Goal: Use online tool/utility: Use online tool/utility

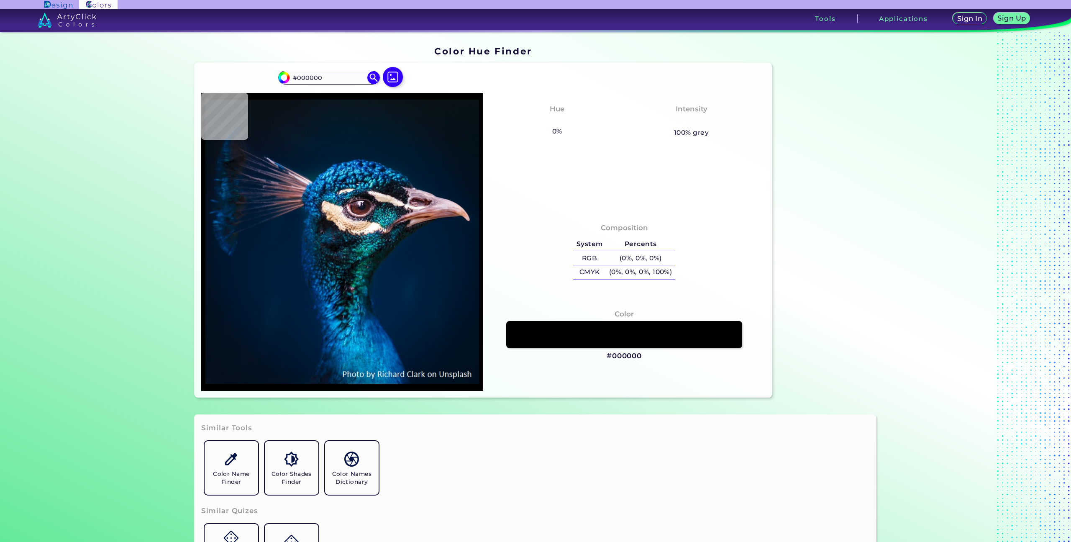
type input "#08486c"
type input "#08486C"
type input "#0056a0"
type input "#0056A0"
type input "#011b32"
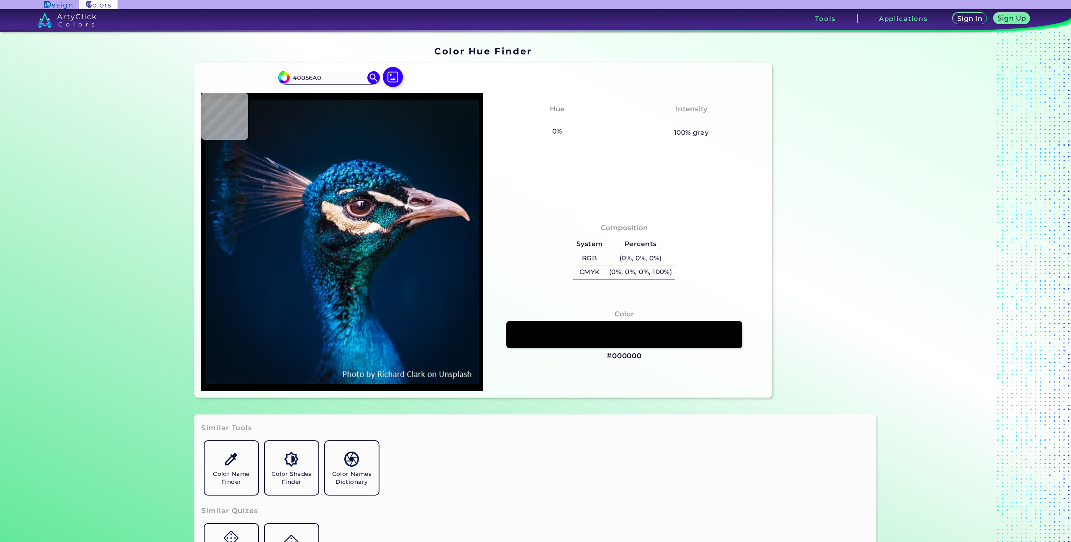
type input "#011B32"
type input "#041a28"
type input "#041A28"
type input "#0a1720"
type input "#0A1720"
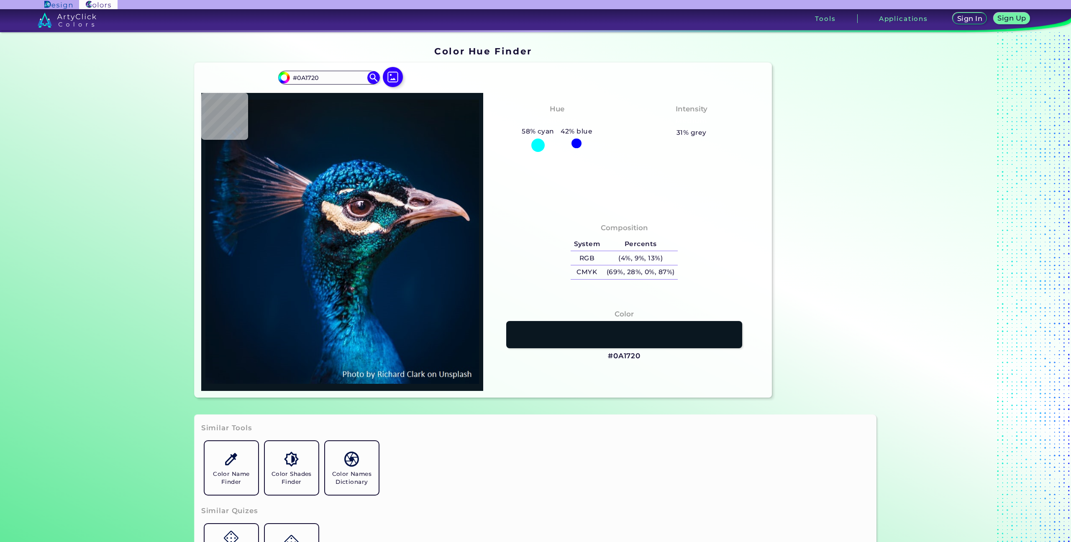
type input "#09141a"
type input "#09141A"
type input "#06141d"
type input "#06141D"
type input "#051525"
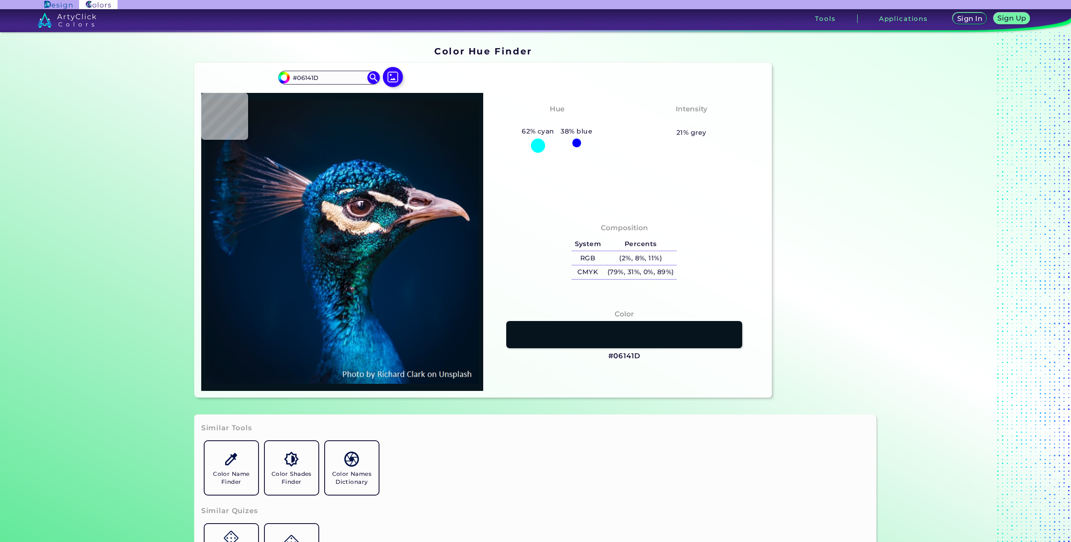
type input "#051525"
type input "#00162b"
type input "#00162B"
type input "#021830"
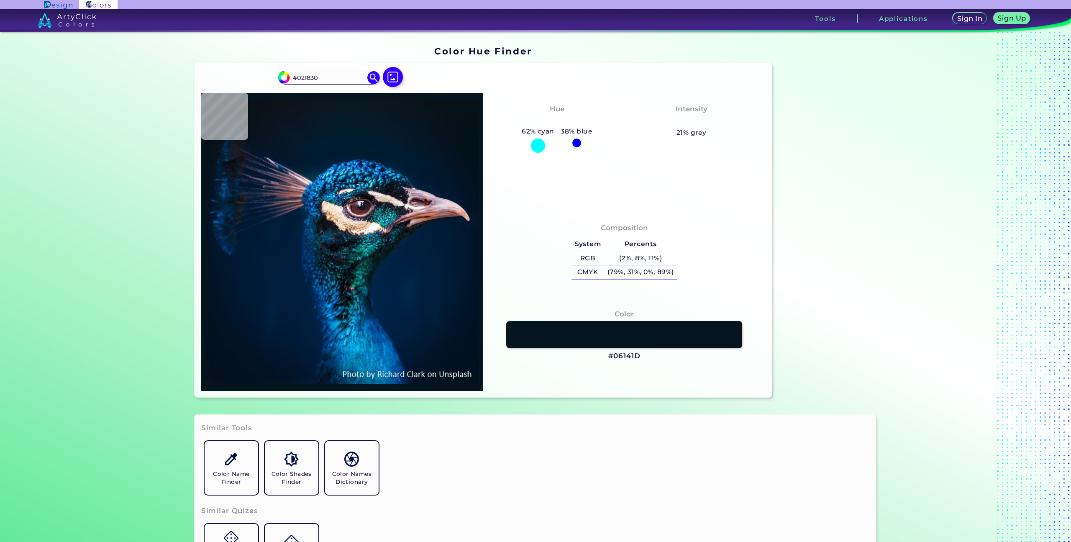
type input "#001c34"
type input "#001C34"
type input "#a08596"
type input "#A08596"
type input "#bd9db2"
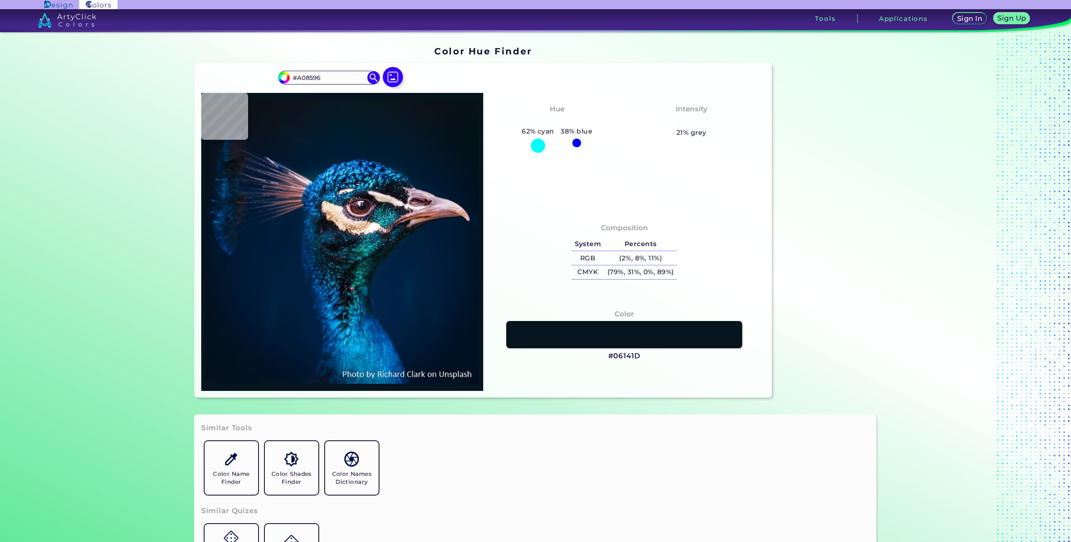
type input "#BD9DB2"
type input "#c4a8b7"
type input "#C4A8B7"
type input "#d1aab5"
type input "#D1AAB5"
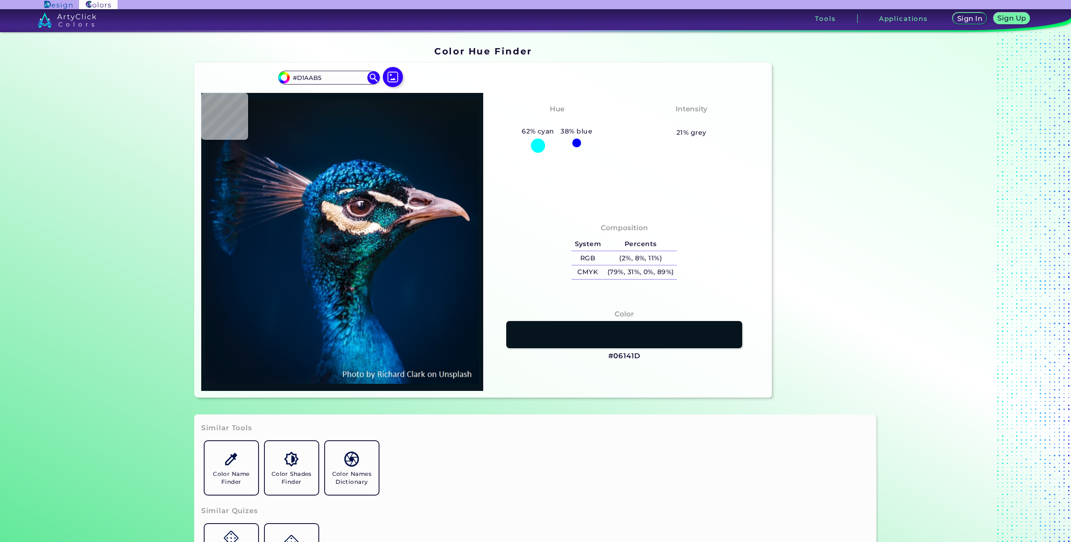
type input "#d7a2ab"
type input "#D7A2AB"
type input "#a9655e"
type input "#A9655E"
type input "#c27862"
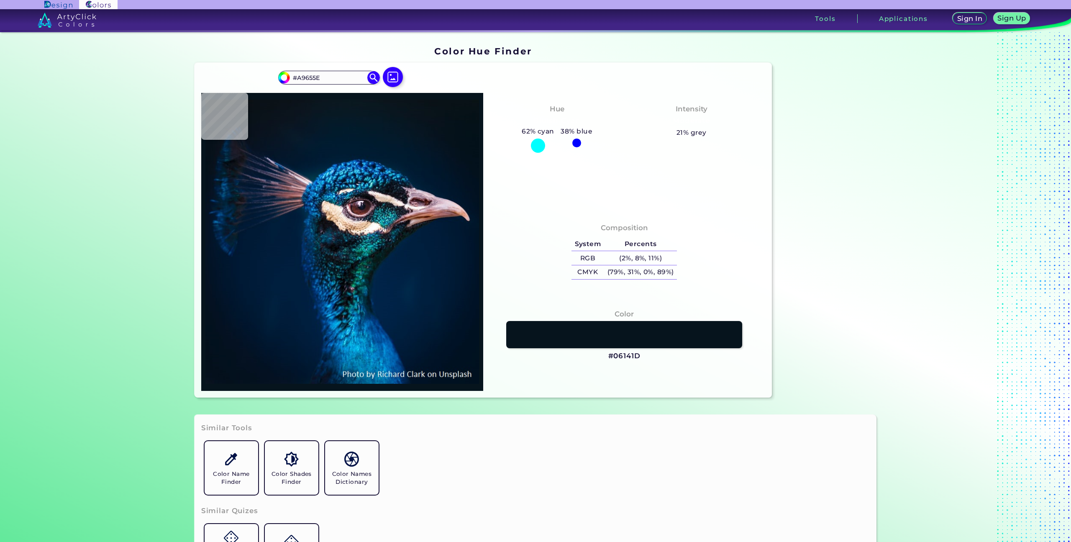
type input "#C27862"
type input "#b56f4e"
type input "#B56F4E"
type input "#400b00"
type input "#400B00"
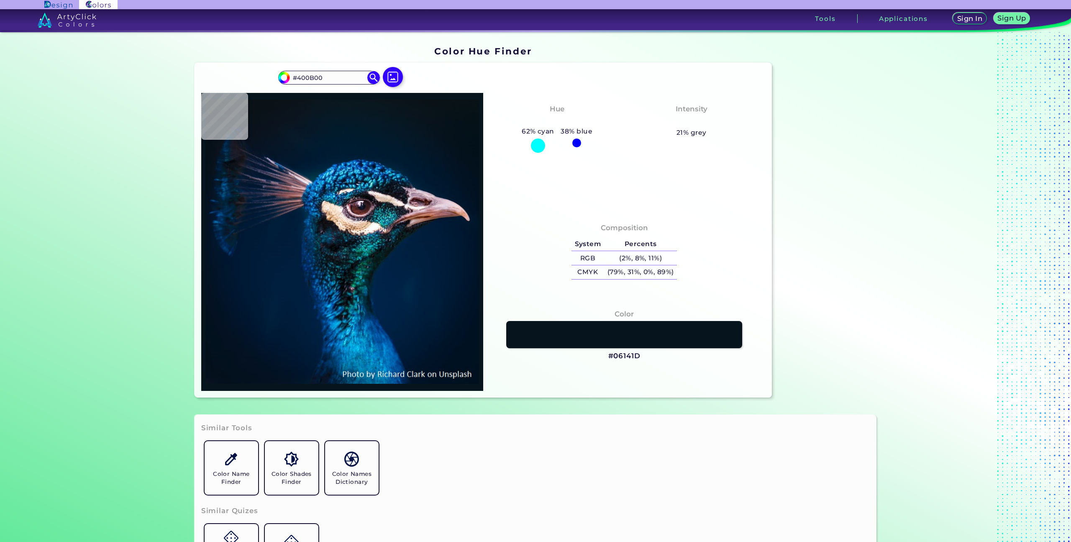
type input "#a47063"
type input "#A47063"
type input "#110608"
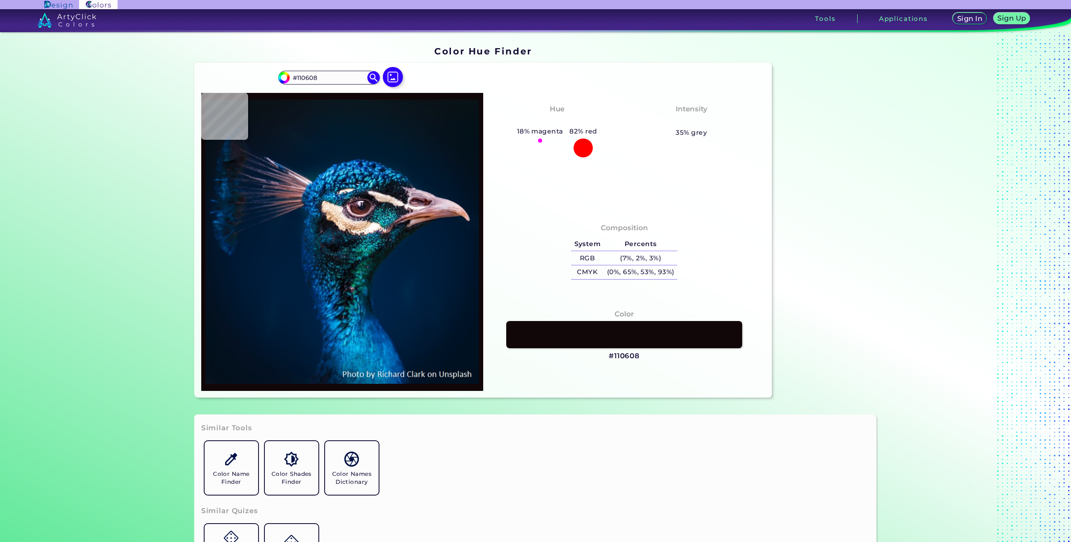
type input "#0e1316"
type input "#0E1316"
type input "#162f3d"
type input "#162F3D"
type input "#135568"
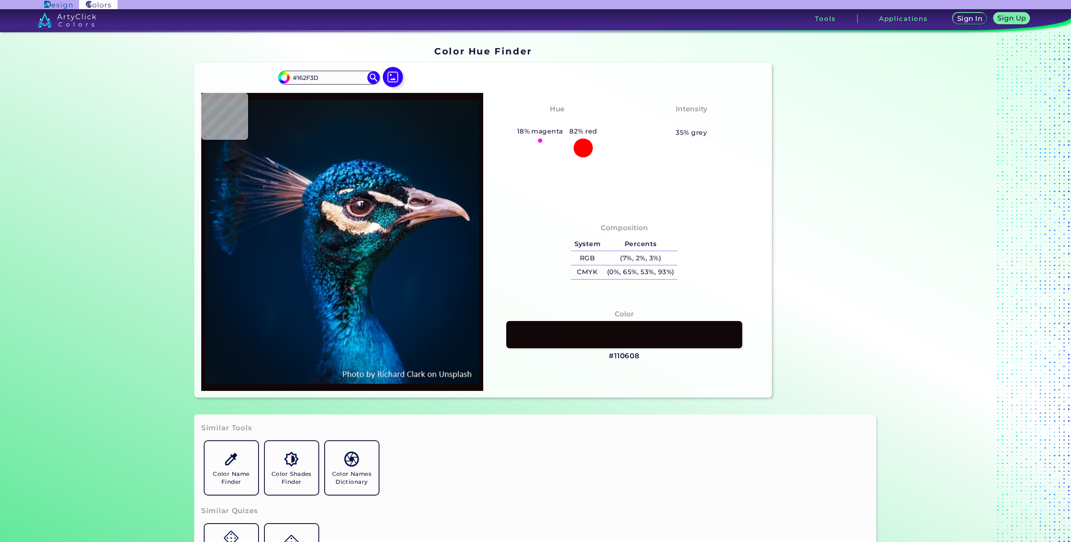
type input "#135568"
type input "#034b53"
type input "#034B53"
type input "#186b6e"
type input "#186B6E"
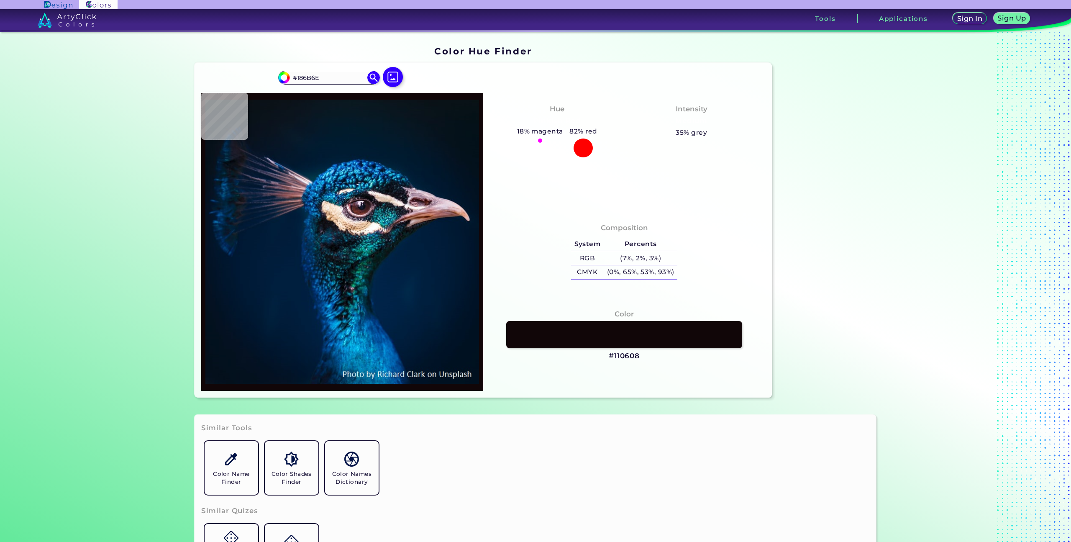
type input "#223d51"
type input "#223D51"
type input "#2c3348"
type input "#2C3348"
type input "#1d1d2d"
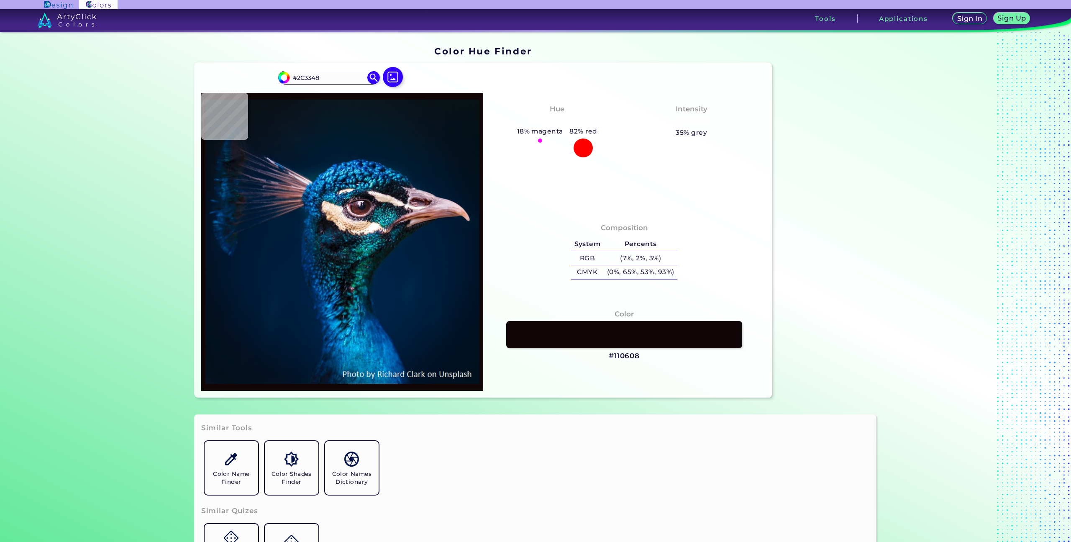
type input "#1D1D2D"
type input "#1e1923"
type input "#1E1923"
type input "#23191c"
type input "#23191C"
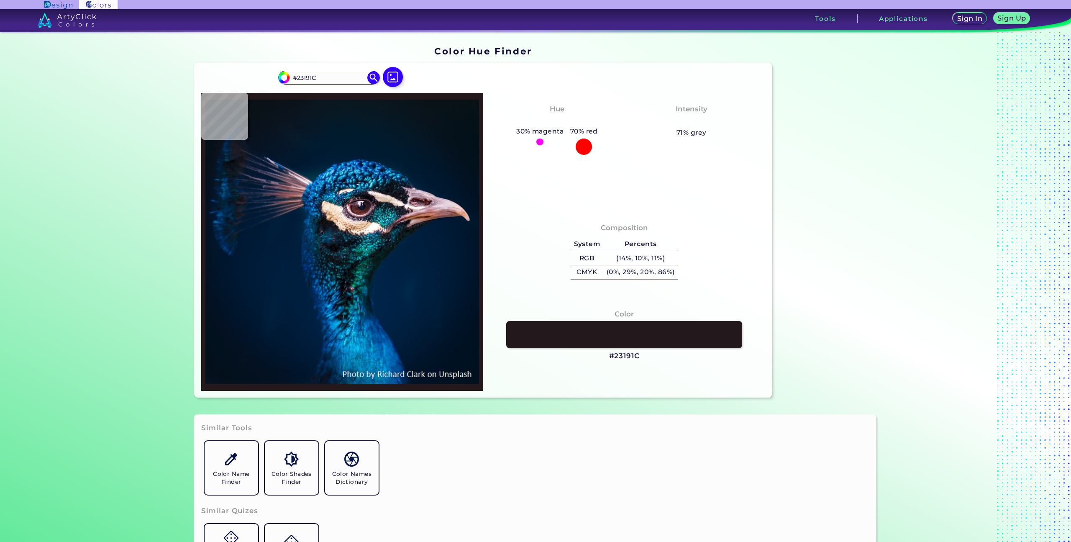
type input "#3e3741"
type input "#3E3741"
type input "#2a6c90"
type input "#2A6C90"
type input "#242733"
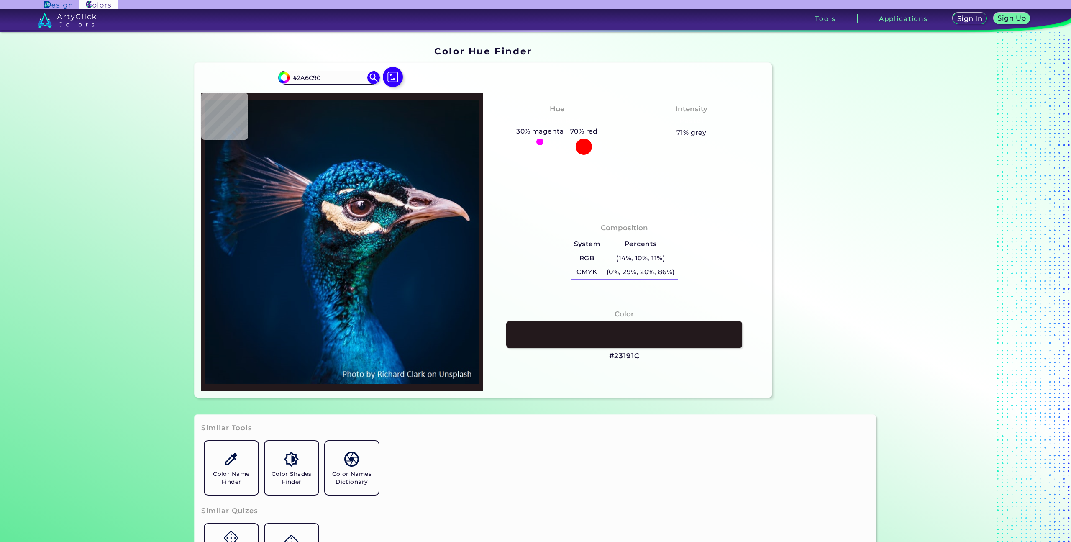
type input "#242733"
type input "#002e54"
type input "#002E54"
type input "#011a2e"
type input "#011A2E"
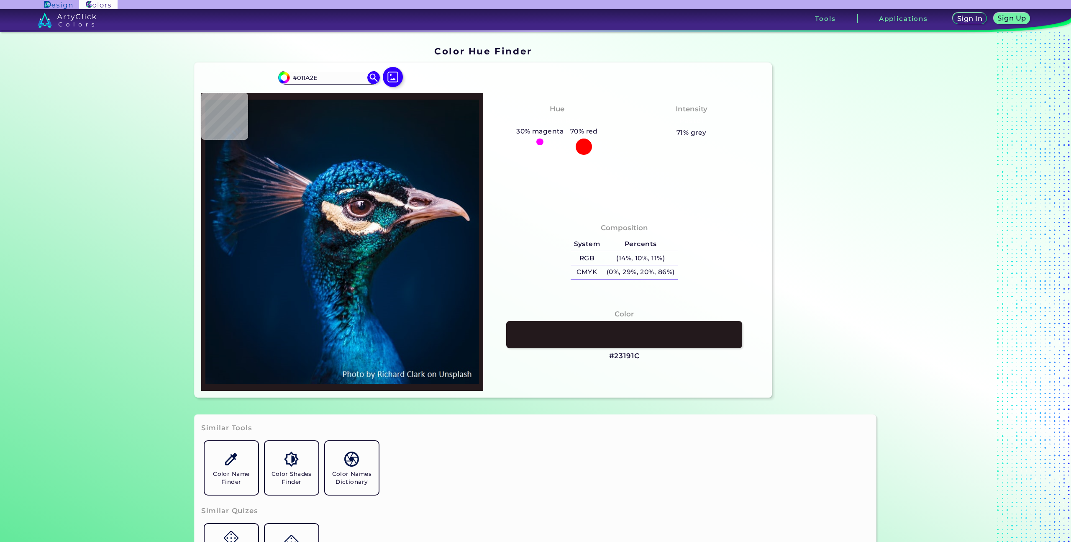
type input "#051827"
type input "#061721"
type input "#09161f"
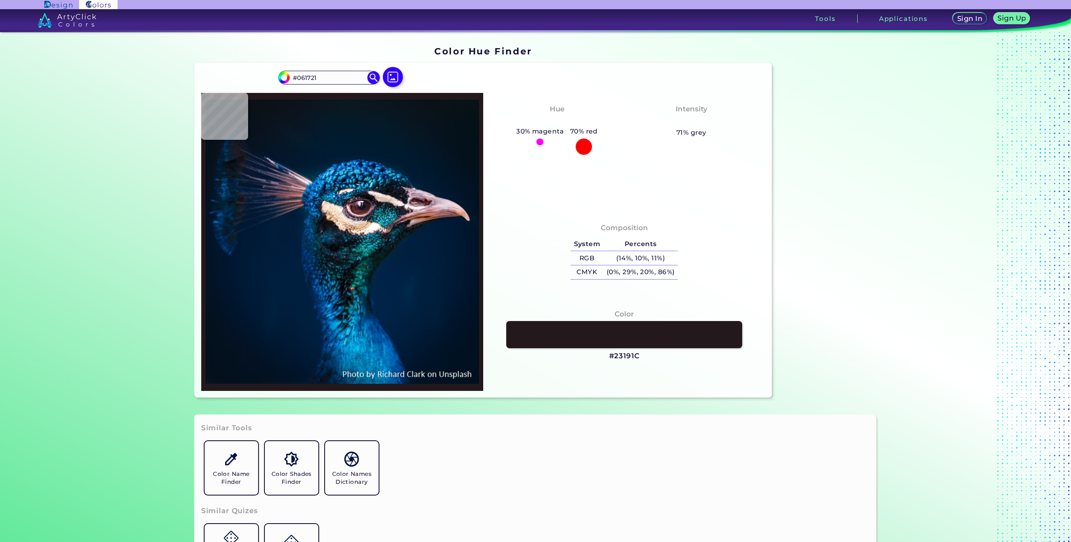
type input "#09161F"
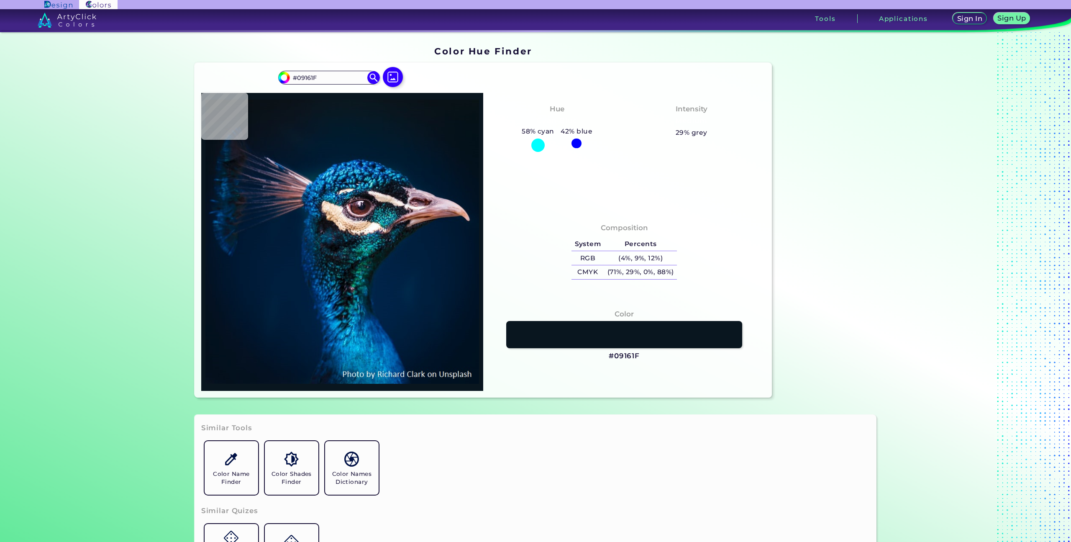
type input "#08151d"
type input "#08151D"
type input "#0a131a"
type input "#0A131A"
type input "#000000"
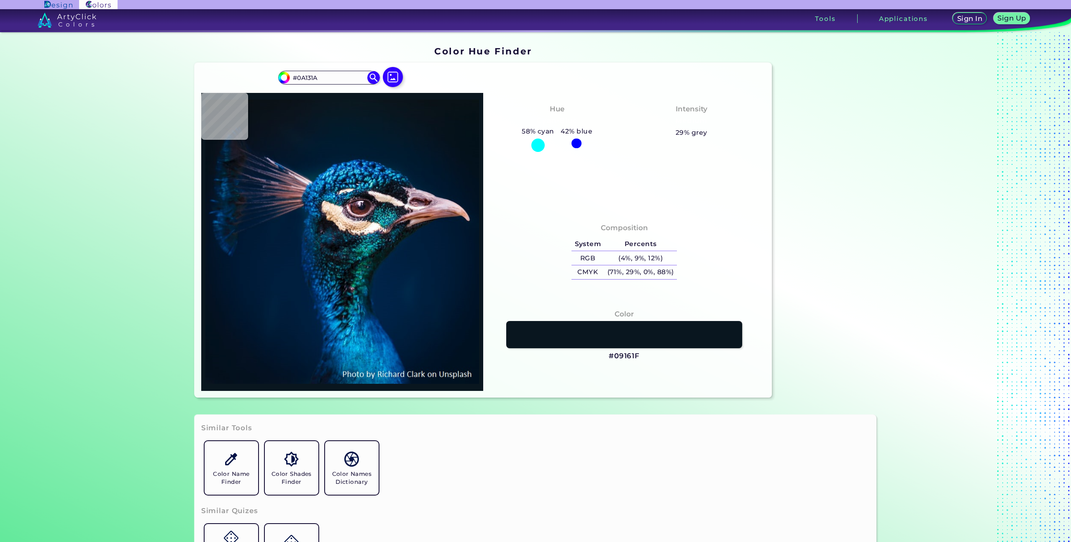
type input "#000000"
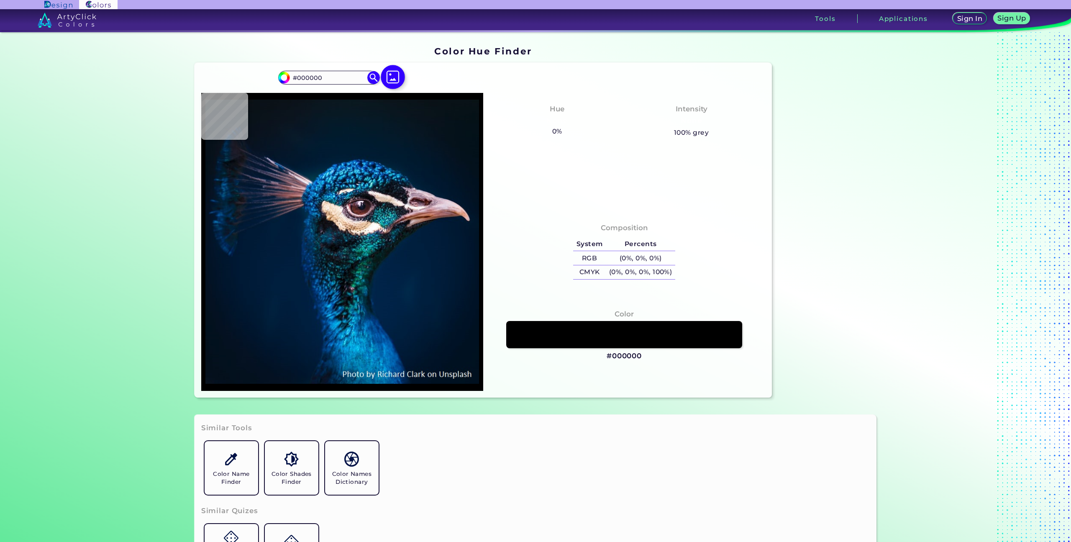
click at [392, 79] on img at bounding box center [393, 77] width 24 height 24
click at [0, 0] on input "file" at bounding box center [0, 0] width 0 height 0
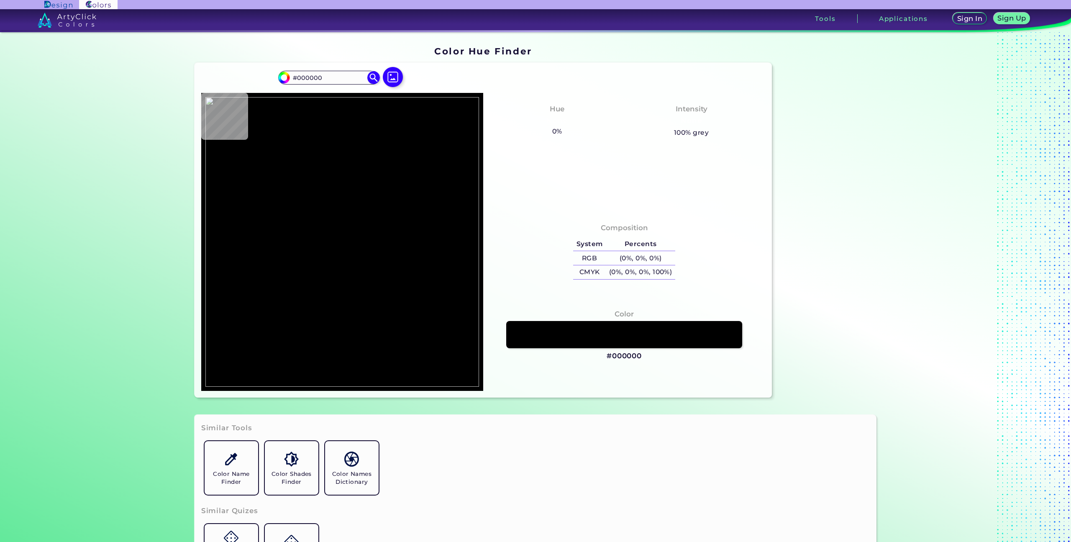
type input "#ffffff"
type input "#FFFFFF"
type input "#fcfcfc"
type input "#FCFCFC"
type input "#ffffff"
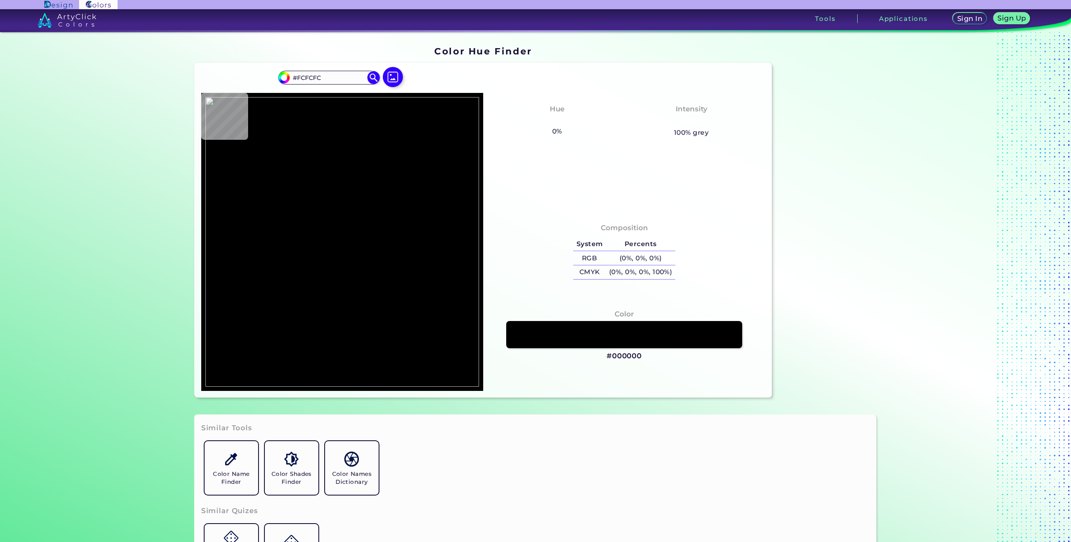
type input "#FFFFFF"
type input "#fdfdfd"
type input "#FDFDFD"
type input "#eec749"
type input "#EEC749"
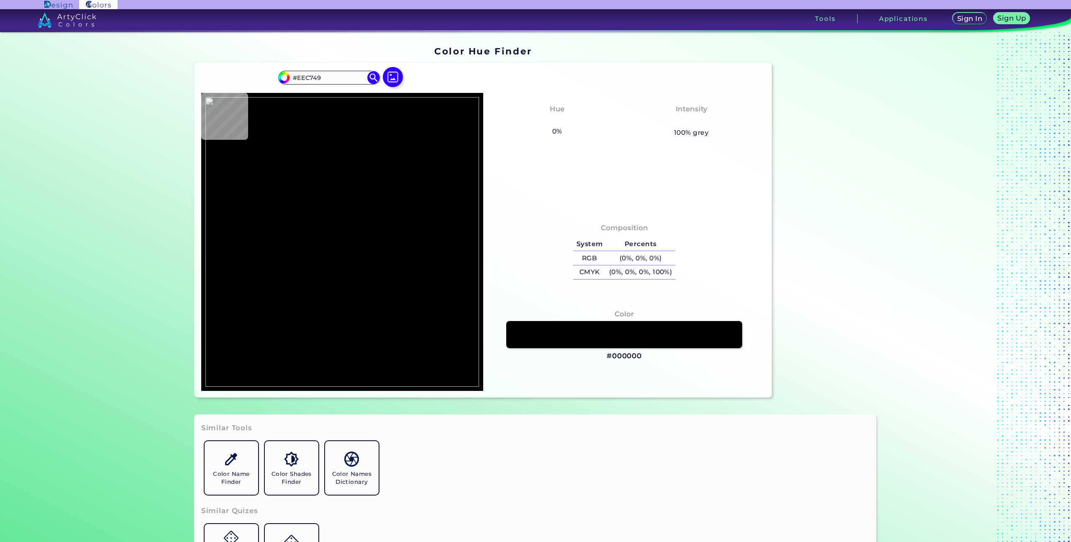
type input "#58974f"
type input "#58974F"
type input "#f1fdef"
type input "#F1FDEF"
type input "#d4565c"
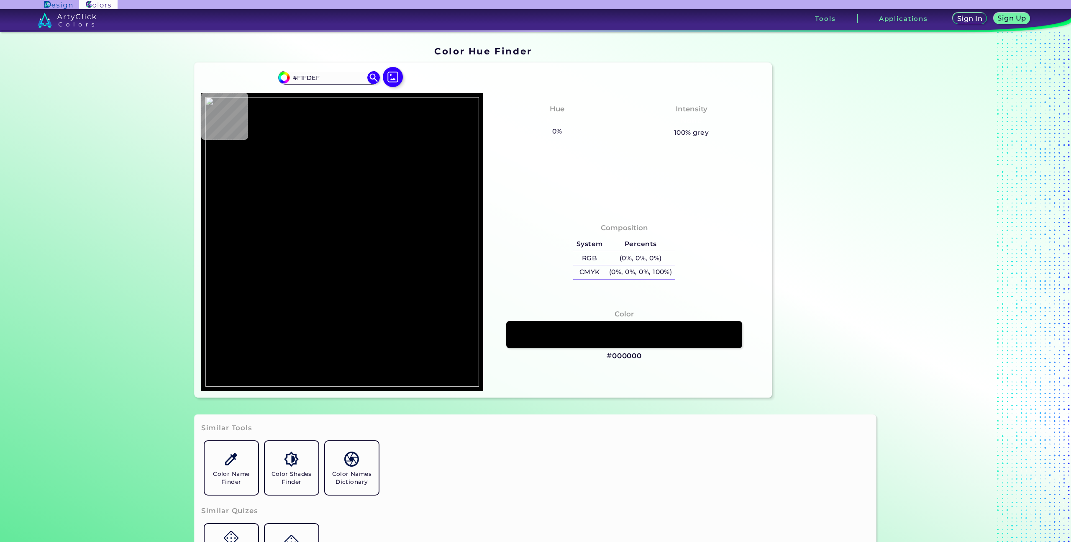
type input "#D4565C"
type input "#e15659"
type input "#E15659"
type input "#e1565a"
type input "#E1565A"
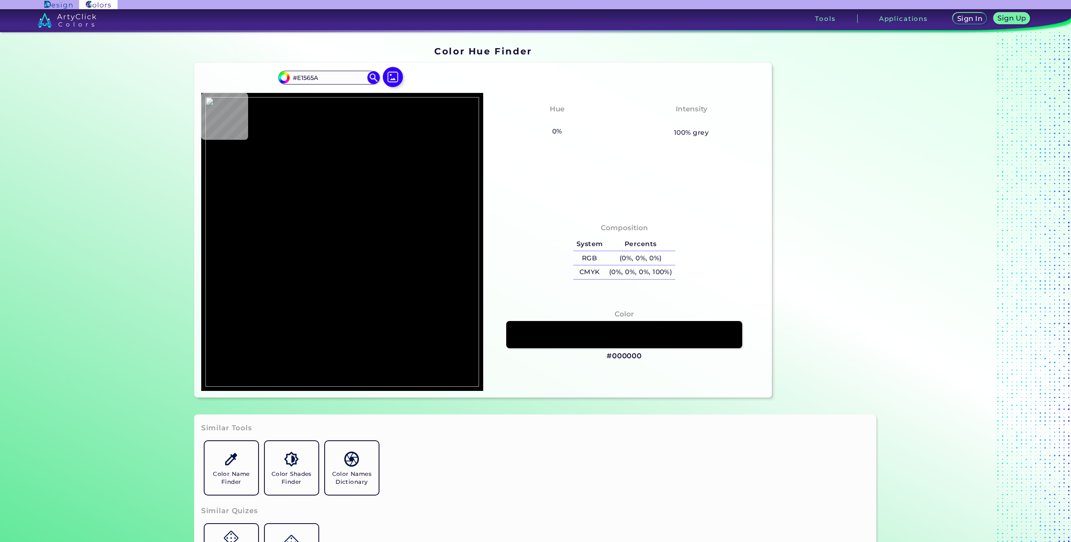
type input "#fdeaea"
type input "#FDEAEA"
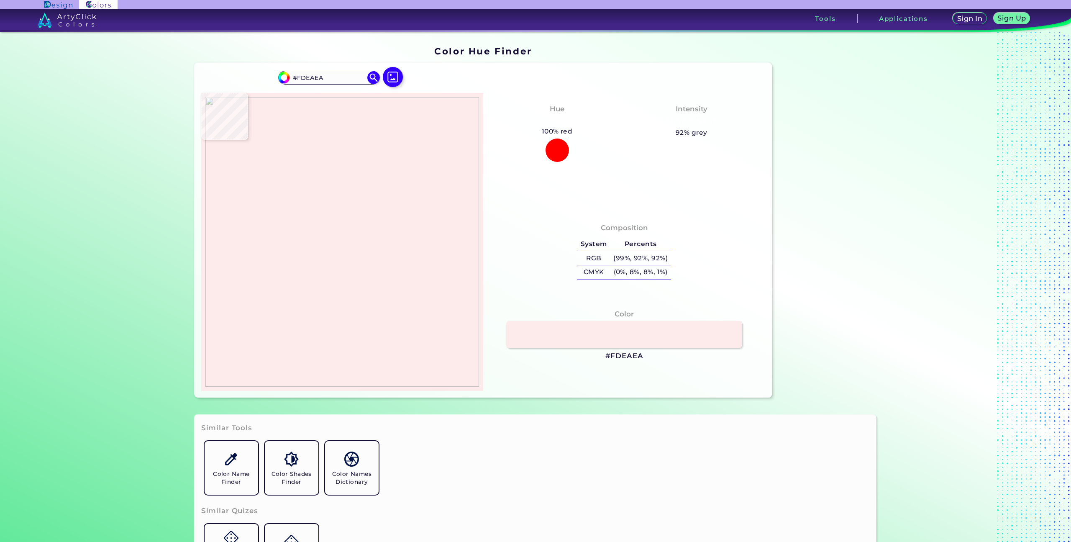
type input "#fefdff"
type input "#FEFDFF"
type input "#e25654"
type input "#E25654"
type input "#f18e2c"
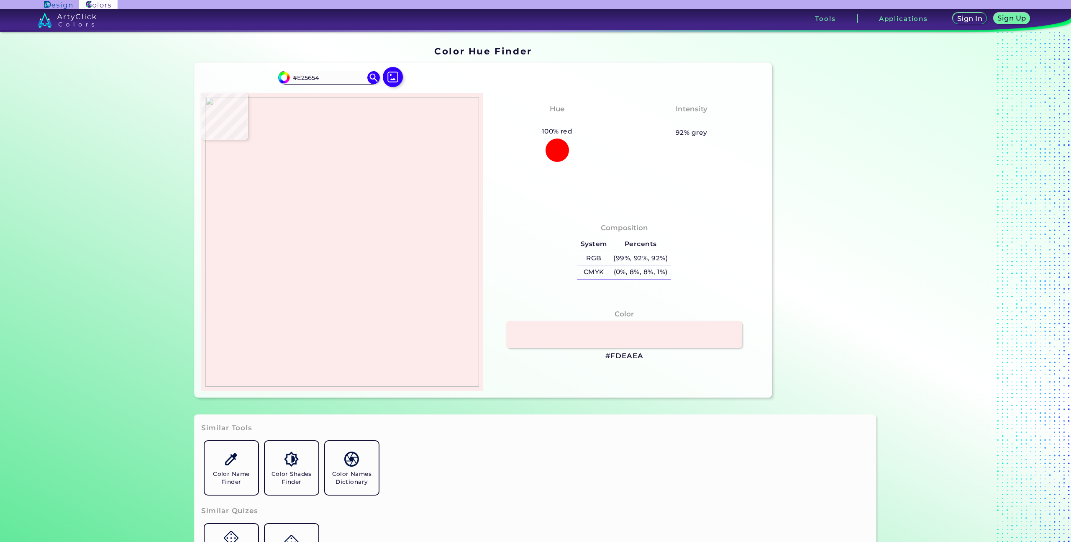
type input "#F18E2C"
type input "#ffddb7"
type input "#FFDDB7"
type input "#7bb2ab"
type input "#7BB2AB"
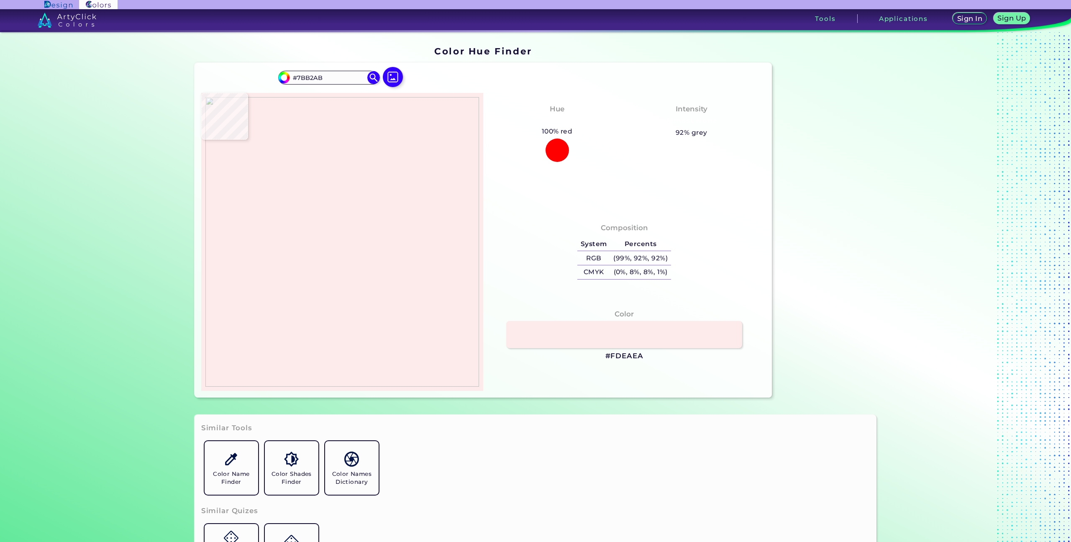
type input "#4e79a1"
type input "#4E79A1"
type input "#4f77a8"
type input "#4F77A8"
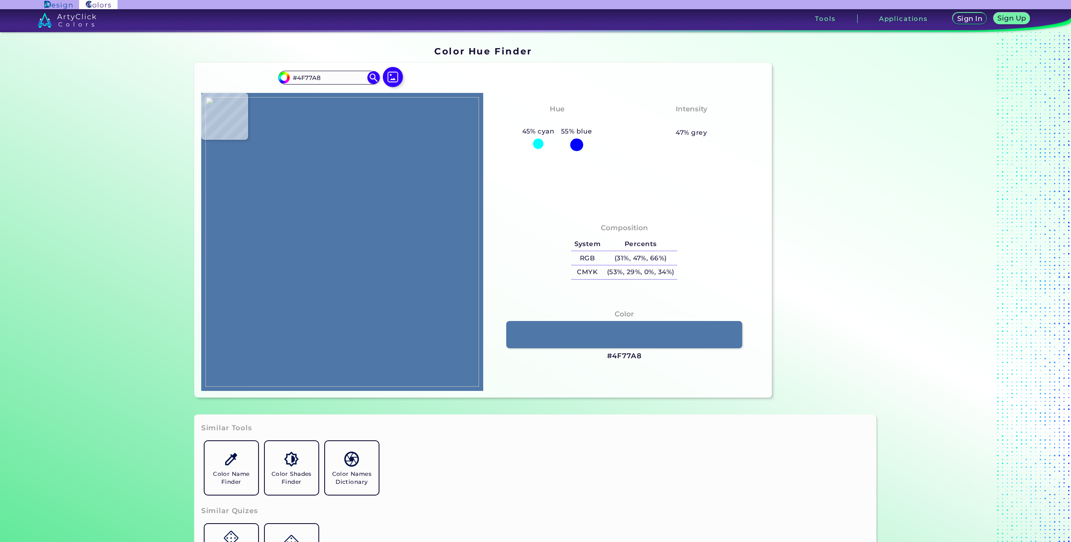
type input "#fdfdfd"
type input "#FDFDFD"
type input "#556f8d"
type input "#556F8D"
type input "#4b77a8"
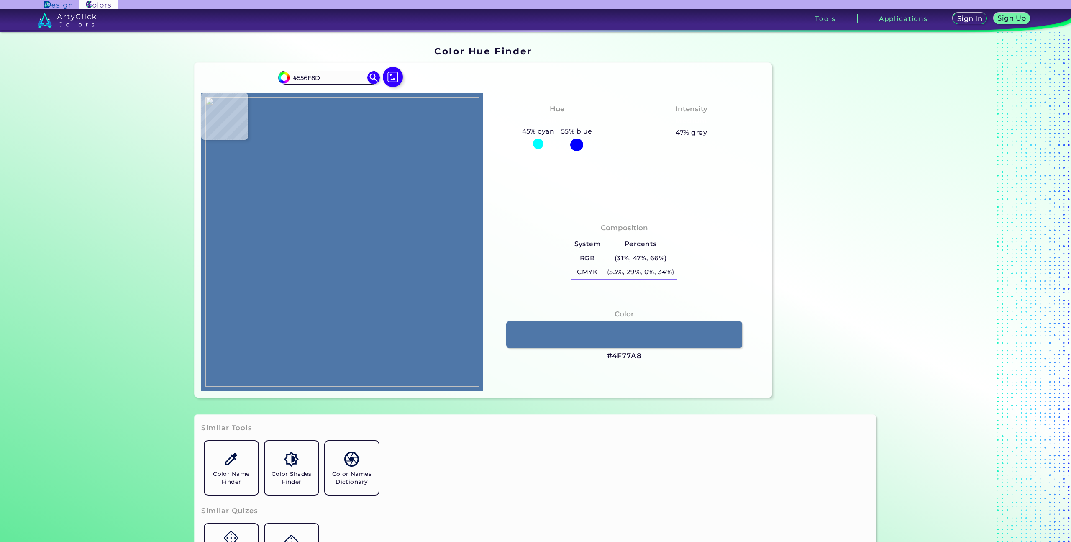
type input "#4B77A8"
type input "#4e78a6"
type input "#4E78A6"
type input "#4b77a8"
type input "#4B77A8"
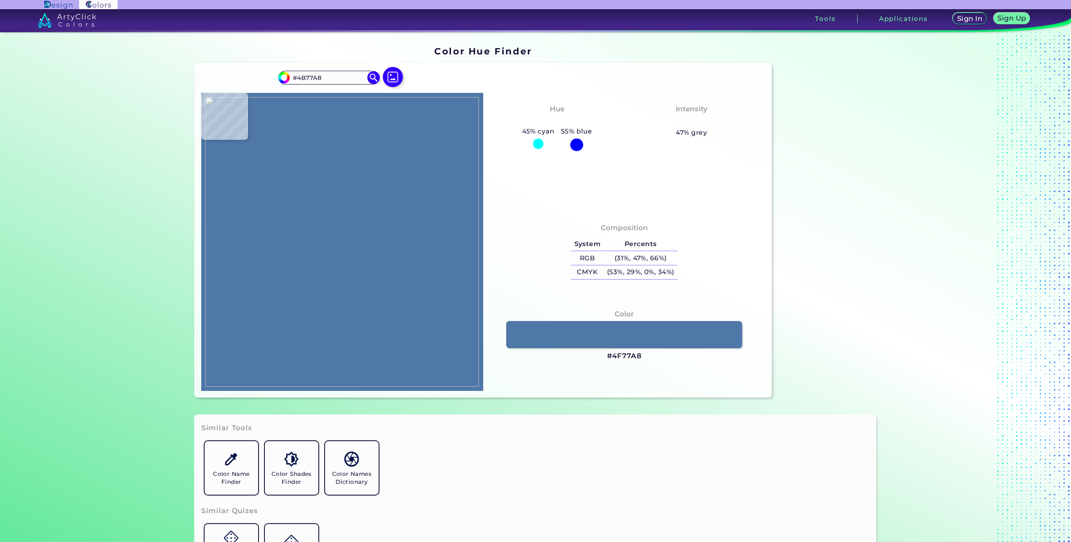
type input "#4b79aa"
type input "#4B79AA"
type input "#54779d"
type input "#54779D"
type input "#8c9db0"
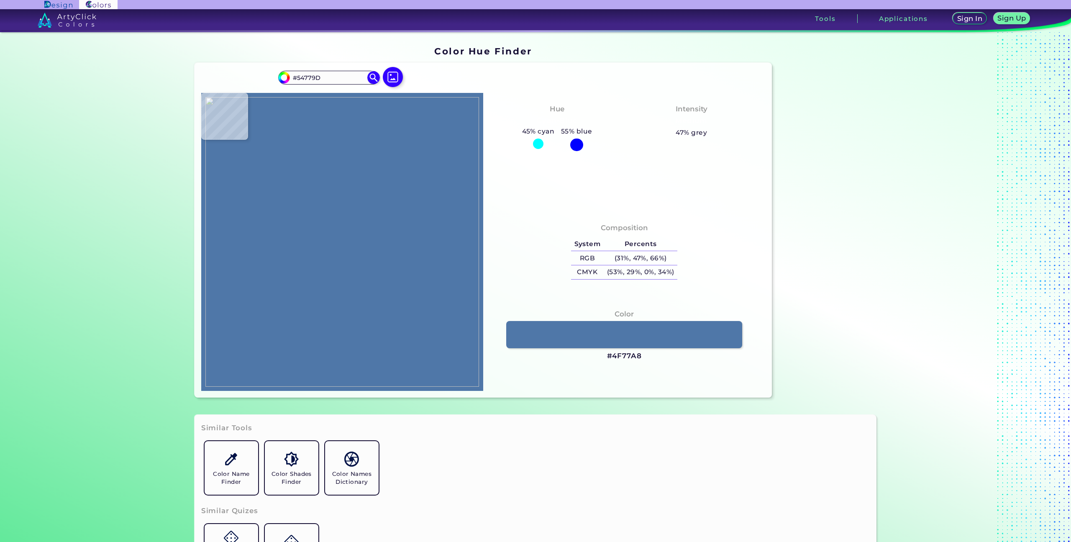
type input "#8C9DB0"
type input "#f5feff"
type input "#F5FEFF"
type input "#f6fcfe"
type input "#F6FCFE"
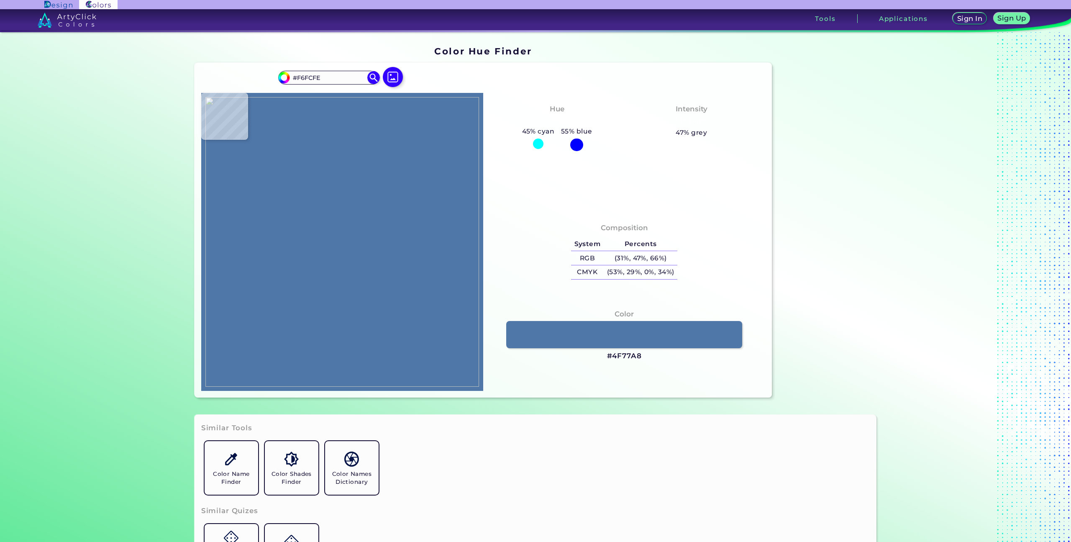
type input "#fefefb"
type input "#FEFEFB"
type input "#fbfefe"
type input "#FBFEFE"
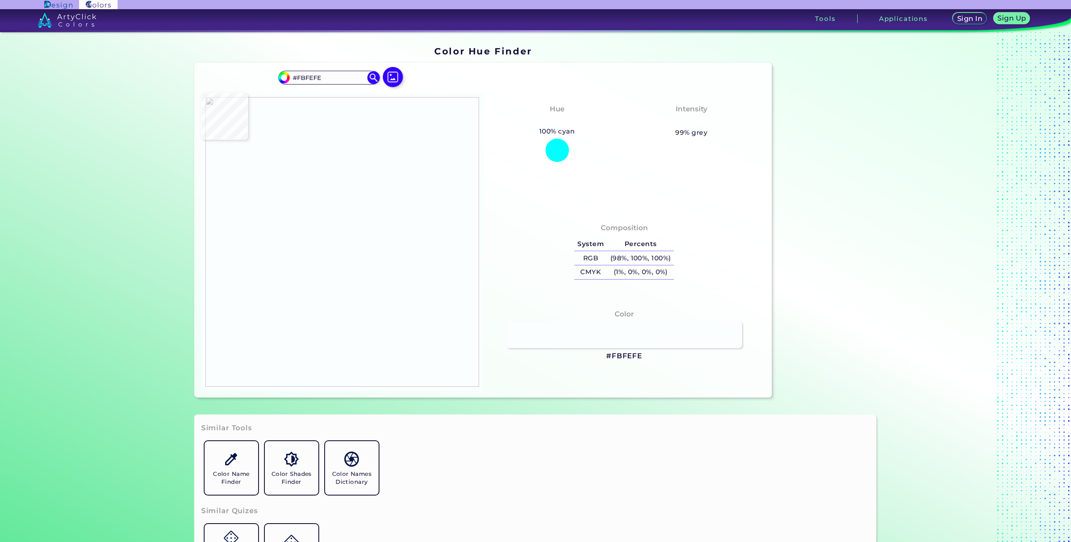
type input "#5078a9"
type input "#5078A9"
type input "#4e76a7"
type input "#4E76A7"
type input "#5078a9"
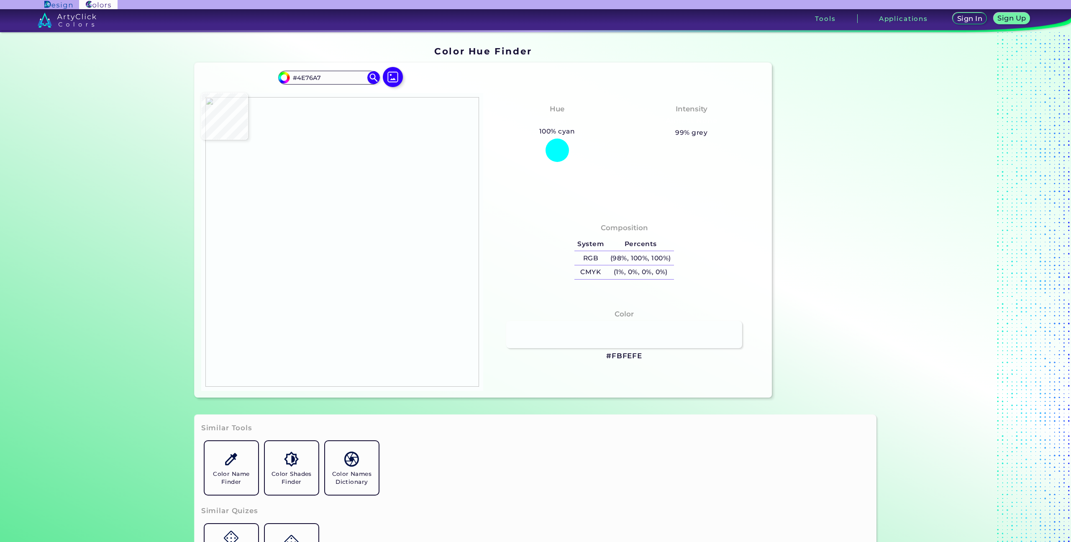
type input "#5078A9"
type input "#4e76a7"
type input "#4E76A7"
type input "#4f77a8"
type input "#4F77A8"
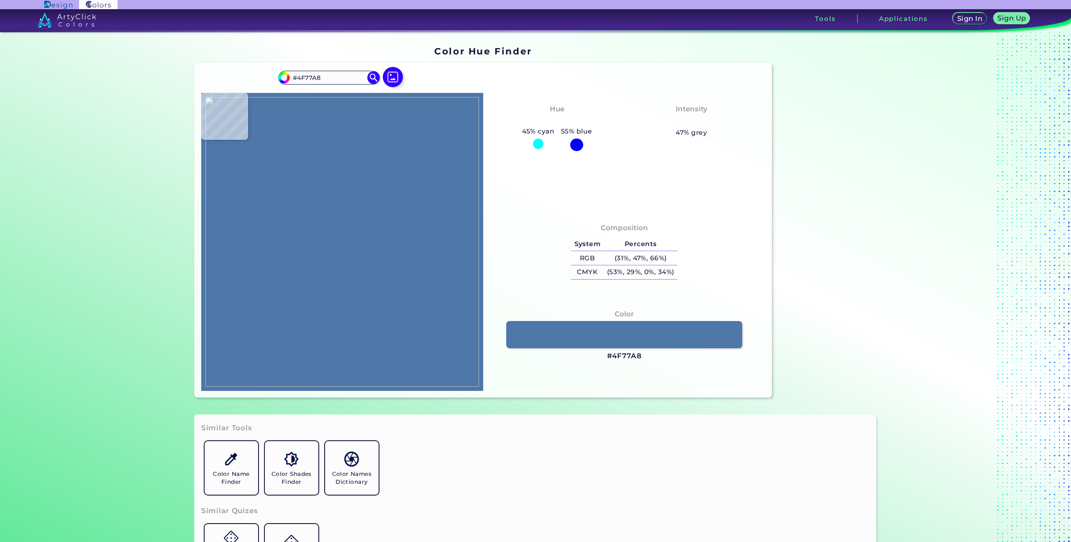
type input "#4e76a7"
type input "#4E76A7"
type input "#5078a9"
type input "#5078A9"
type input "#4c6c93"
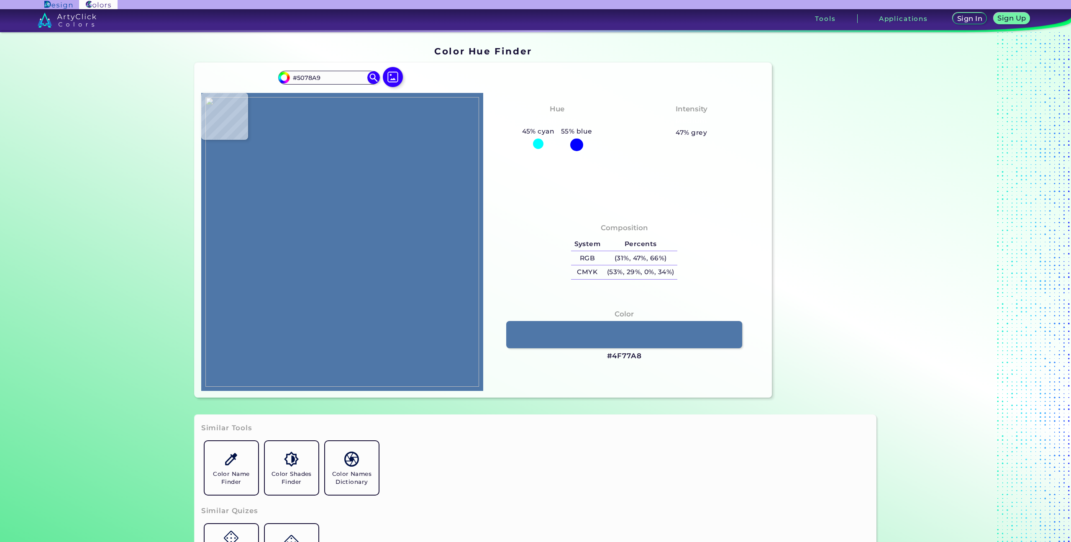
type input "#4C6C93"
type input "#c0cddd"
type input "#C0CDDD"
type input "#f8fbfc"
type input "#F8FBFC"
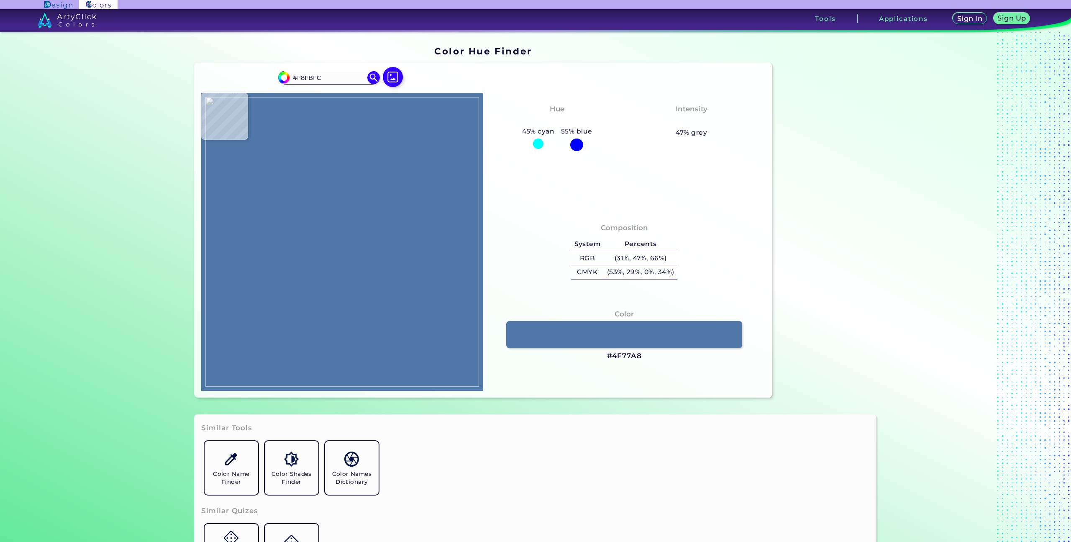
type input "#fdfdfd"
type input "#FDFDFD"
type input "#fefefb"
type input "#FEFEFB"
type input "#fcfdfd"
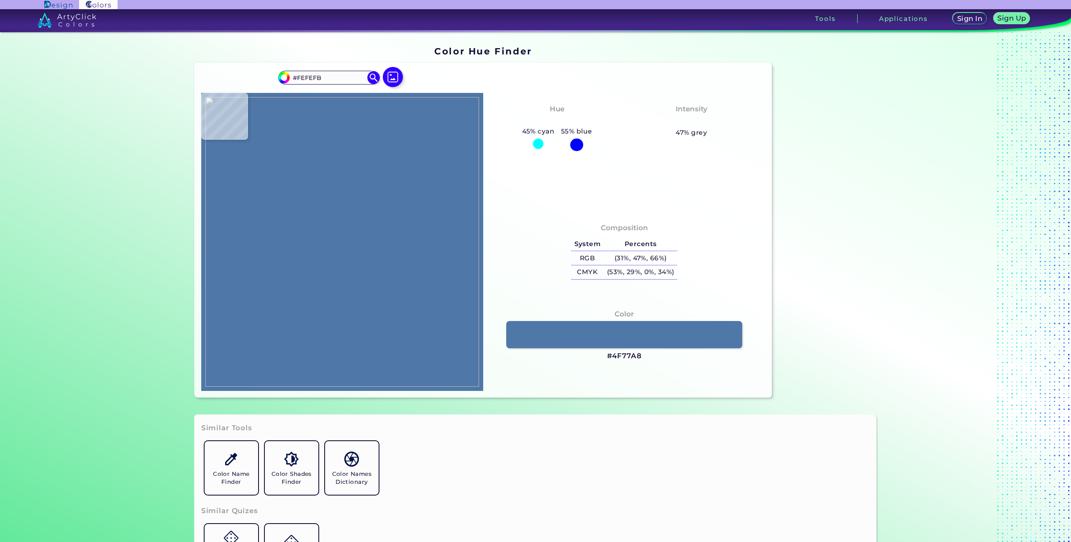
type input "#FCFDFD"
type input "#f6fcfe"
type input "#F6FCFE"
type input "#f5feff"
type input "#F5FEFF"
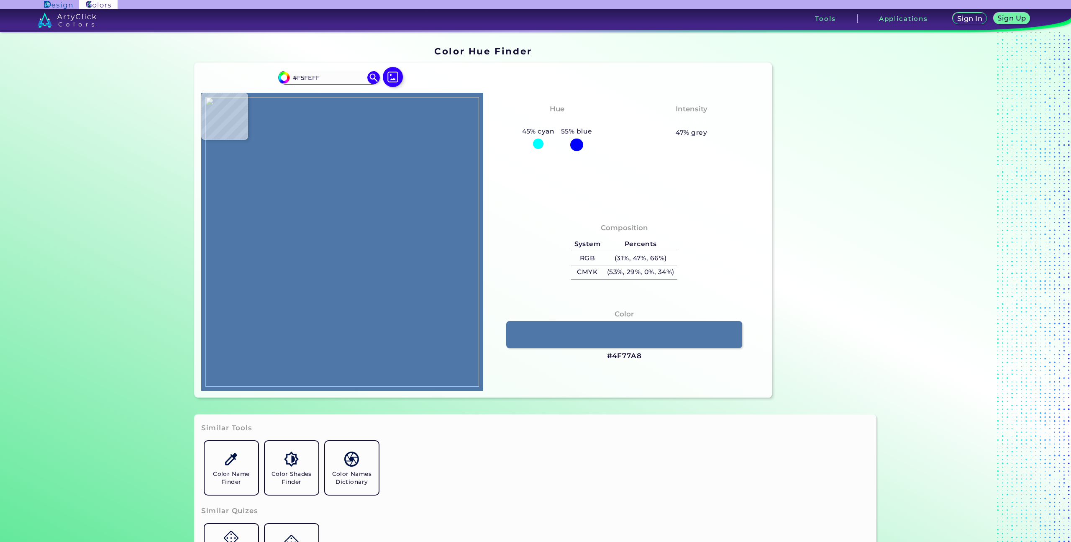
type input "#556f8d"
type input "#556F8D"
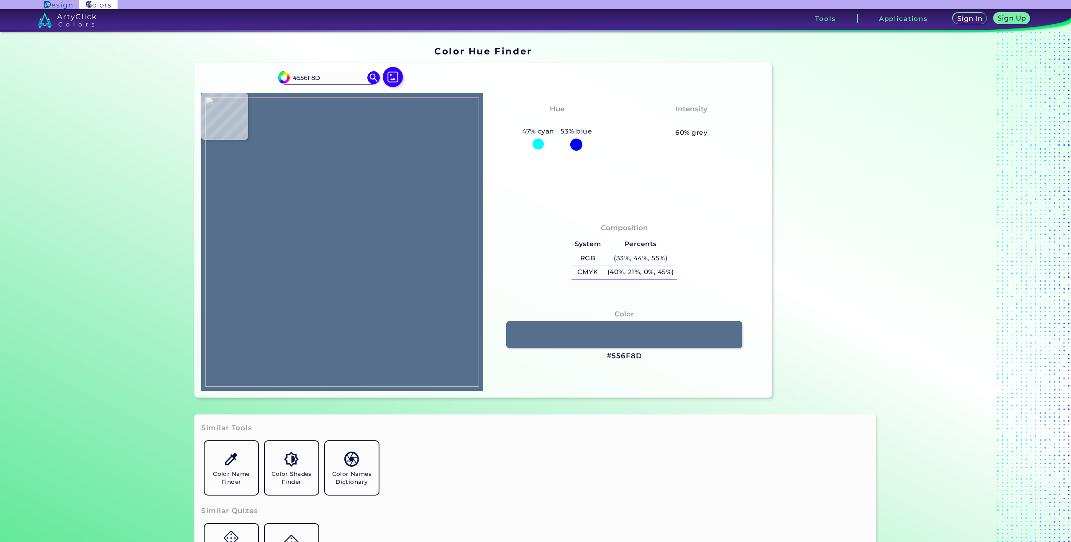
type input "#54779d"
type input "#54779D"
type input "#4e78a6"
type input "#4E78A6"
type input "#4f78a6"
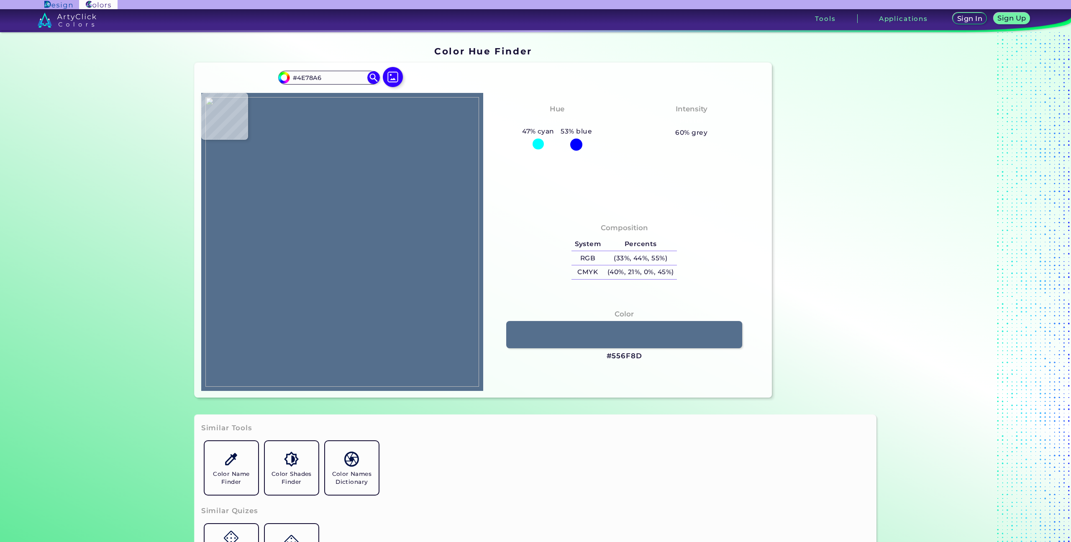
type input "#4F78A6"
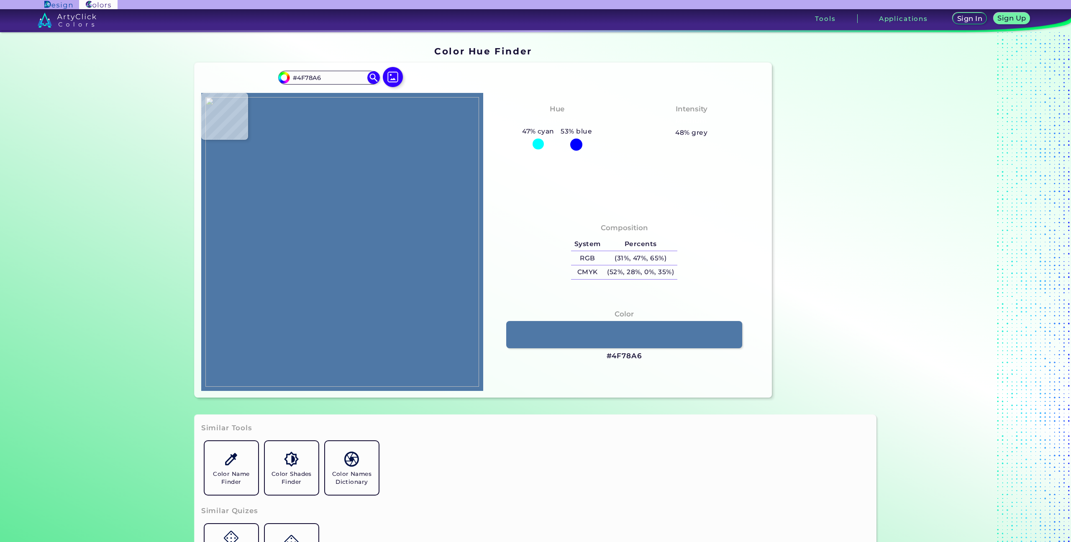
type input "#4e78a6"
type input "#4E78A6"
type input "#4b77a8"
type input "#4B77A8"
type input "#4f77a8"
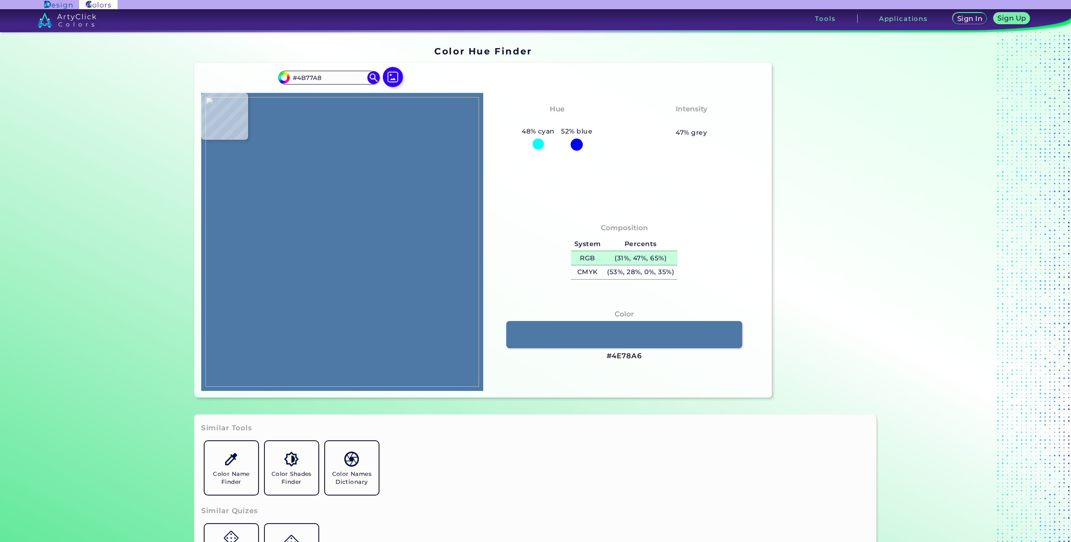
type input "#4F77A8"
type input "#77b6b2"
type input "#77B6B2"
type input "#7cafa7"
type input "#7CAFA7"
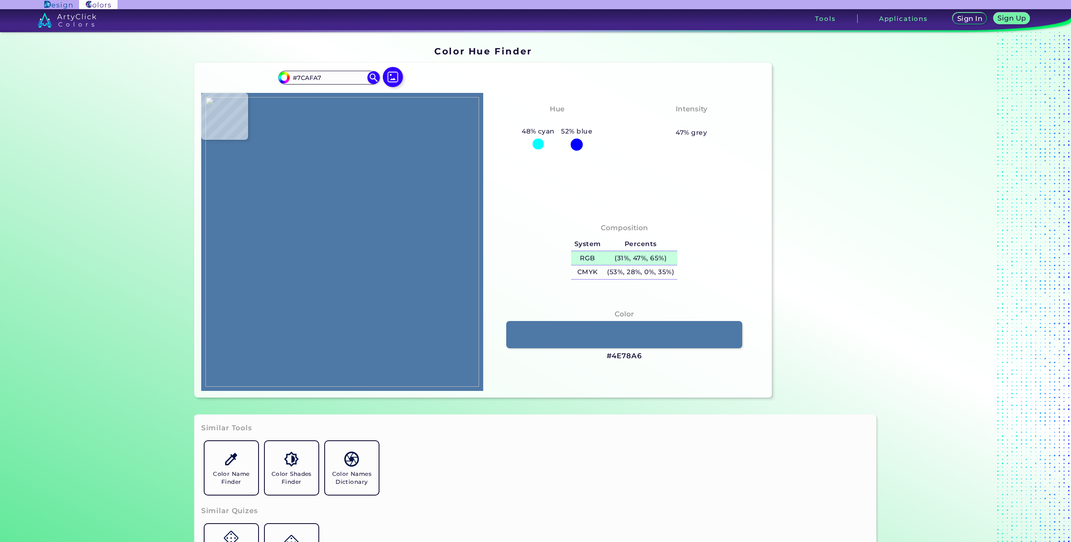
type input "#e2e5e2"
type input "#E2E5E2"
type input "#fefefe"
type input "#FEFEFE"
type input "#ffffff"
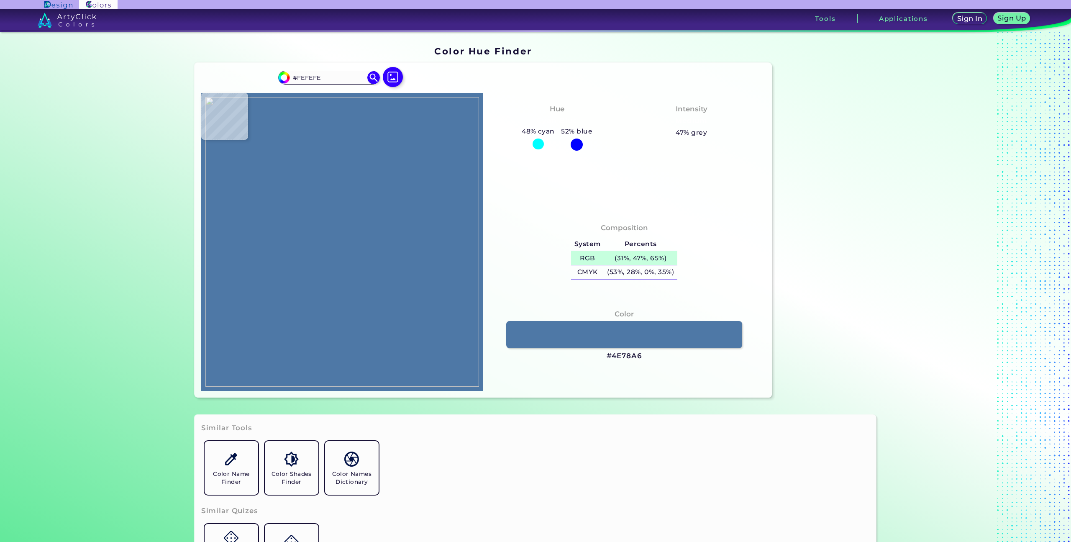
type input "#FFFFFF"
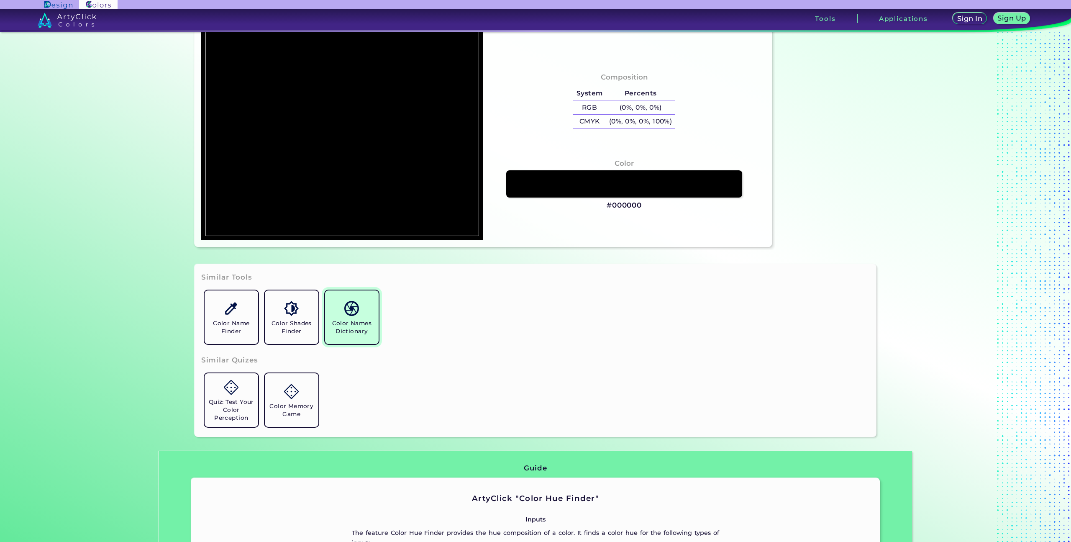
scroll to position [95, 0]
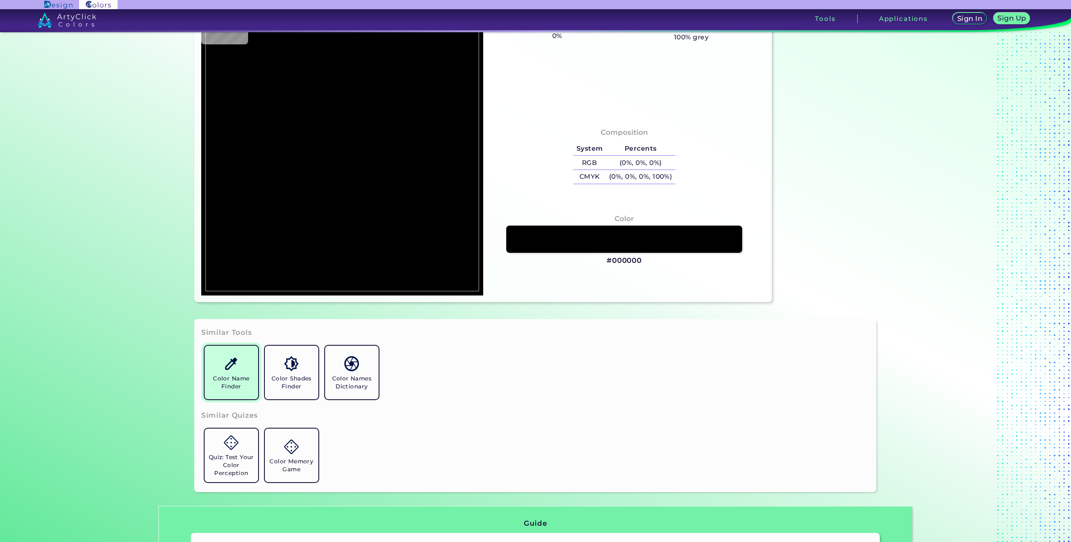
click at [225, 388] on h5 "Color Name Finder" at bounding box center [231, 382] width 47 height 16
